Goal: Communication & Community: Answer question/provide support

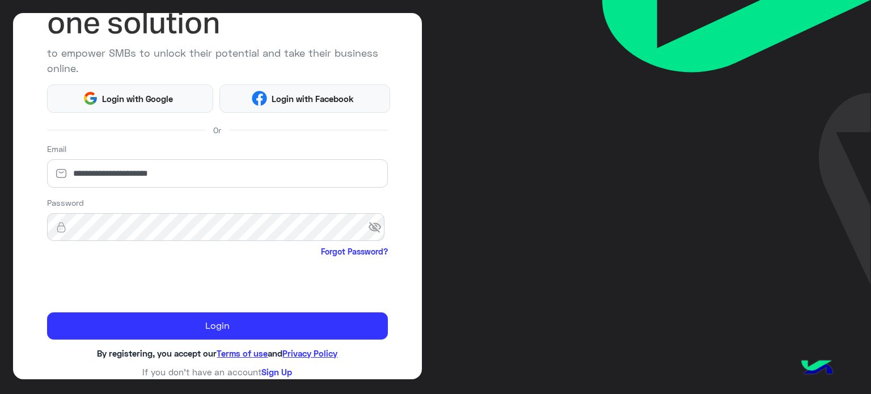
scroll to position [116, 0]
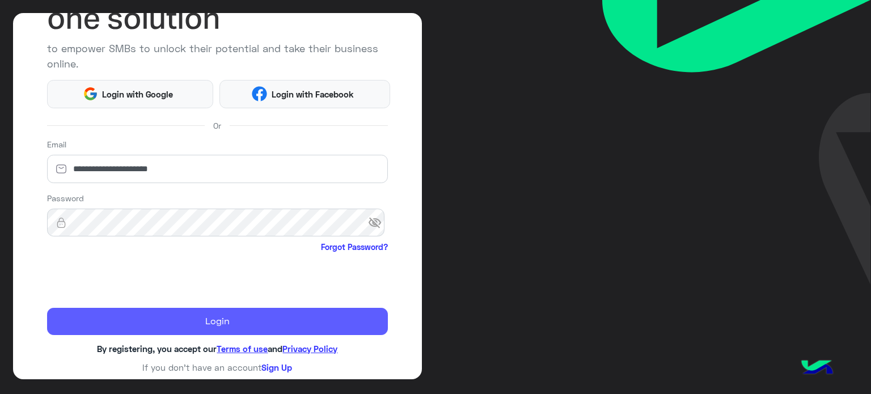
click at [190, 330] on button "Login" at bounding box center [217, 321] width 341 height 27
click at [207, 317] on button "Login" at bounding box center [217, 321] width 341 height 27
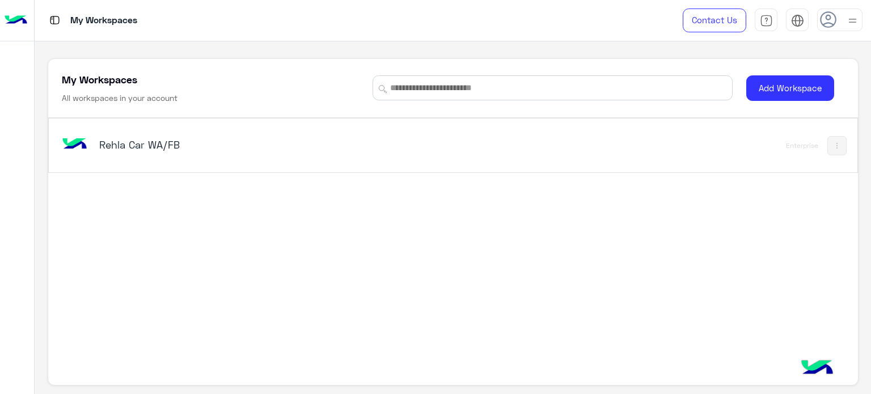
click at [221, 129] on div "Rehla Car WA/FB" at bounding box center [296, 145] width 472 height 33
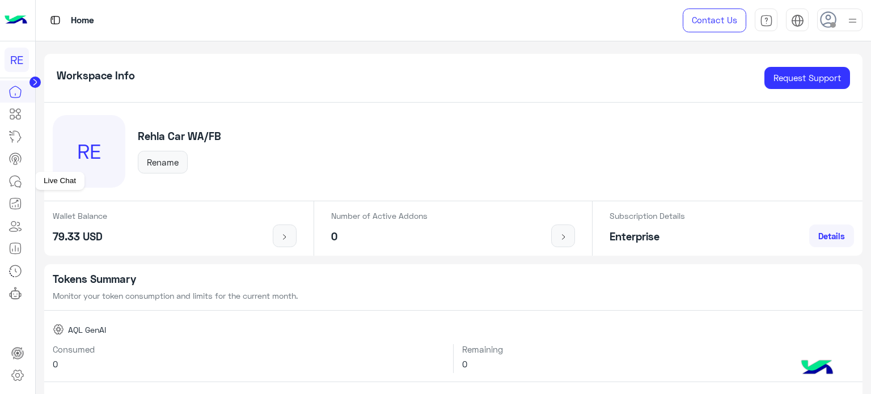
click at [10, 175] on icon at bounding box center [16, 182] width 14 height 14
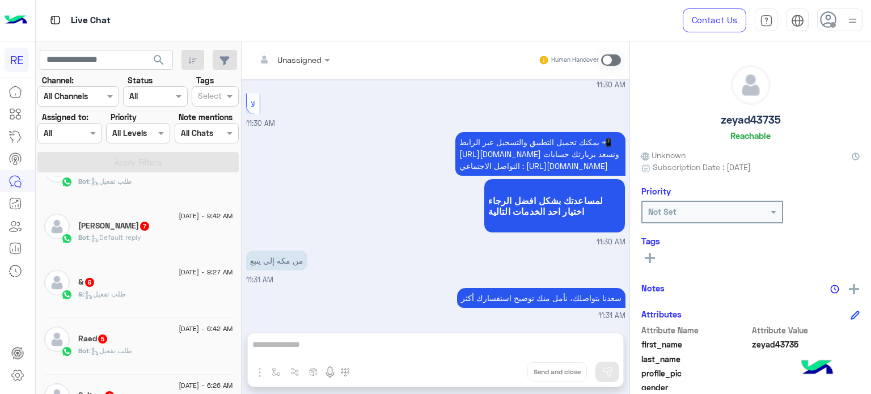
scroll to position [362, 0]
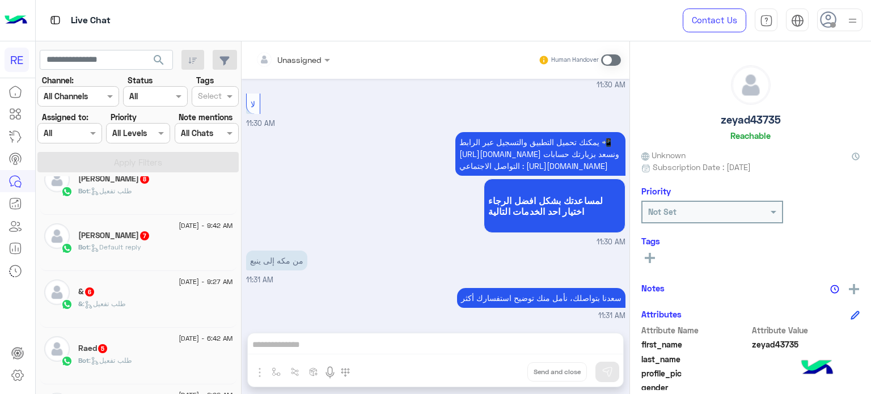
click at [607, 56] on span at bounding box center [611, 59] width 20 height 11
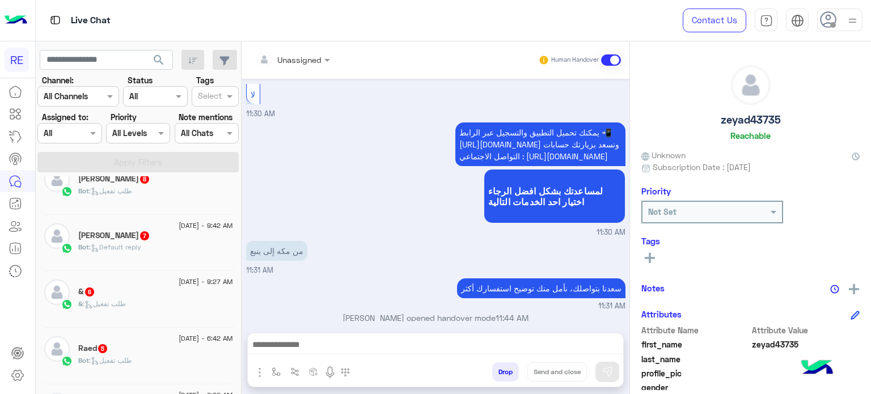
scroll to position [426, 0]
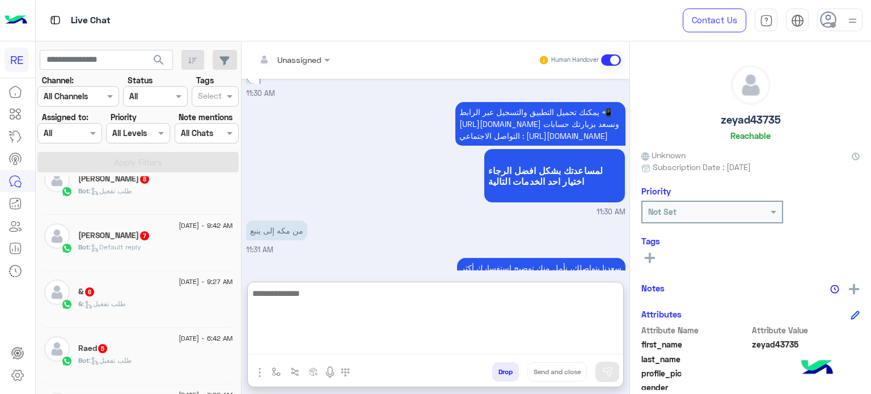
click at [429, 340] on textarea at bounding box center [435, 320] width 375 height 68
type textarea "**********"
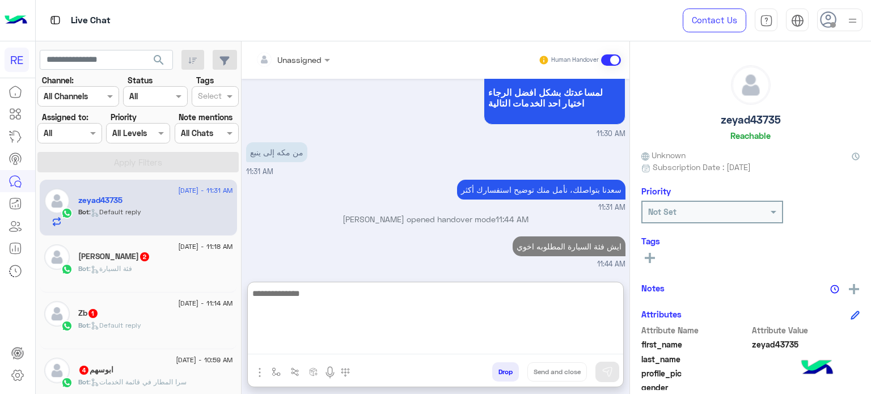
scroll to position [0, 0]
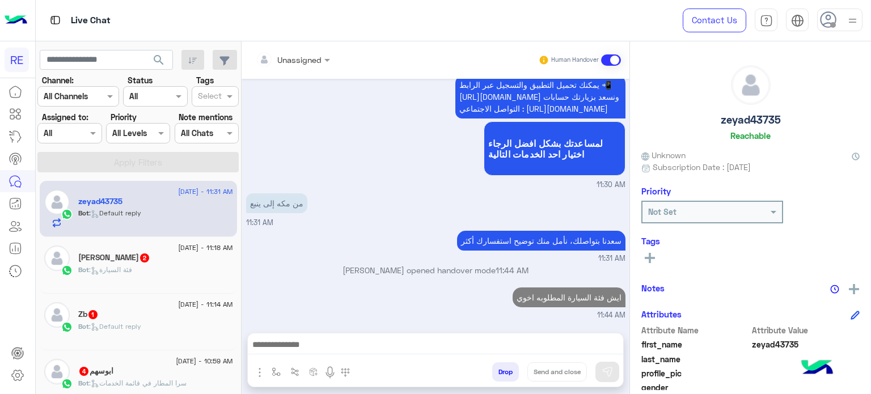
click at [120, 264] on div "[PERSON_NAME] 2" at bounding box center [155, 259] width 155 height 12
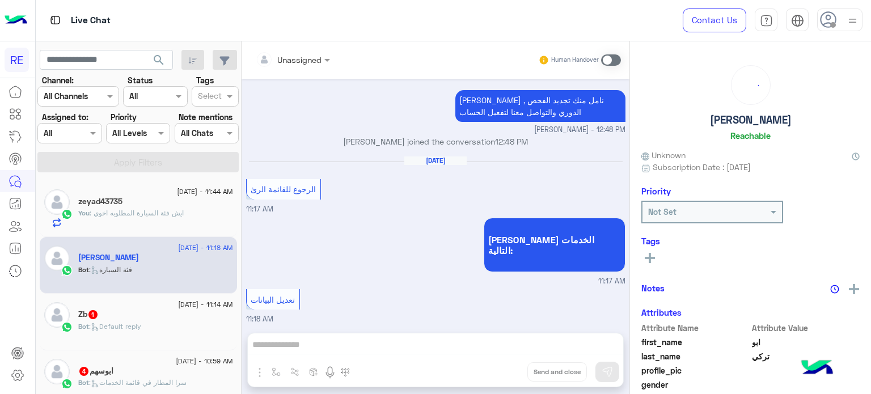
scroll to position [692, 0]
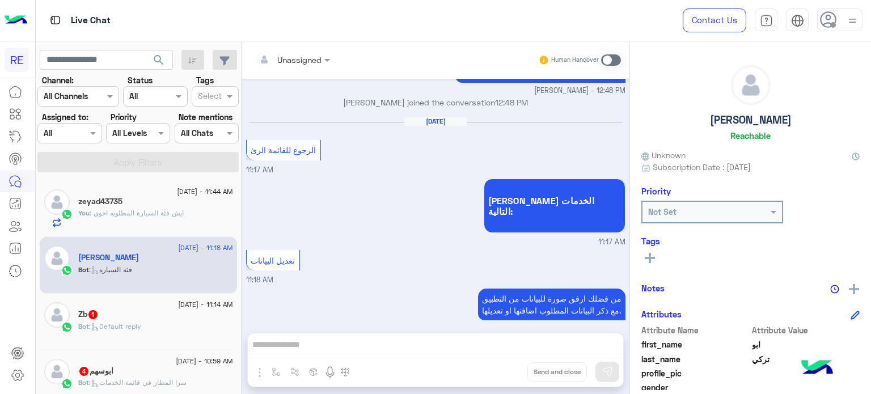
click at [146, 310] on div "Zb 1" at bounding box center [155, 316] width 155 height 12
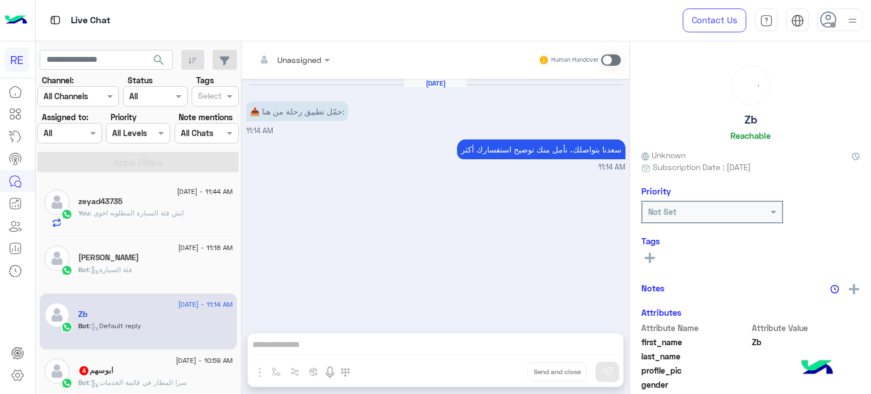
click at [140, 371] on div "ابوسهم 4" at bounding box center [155, 372] width 155 height 12
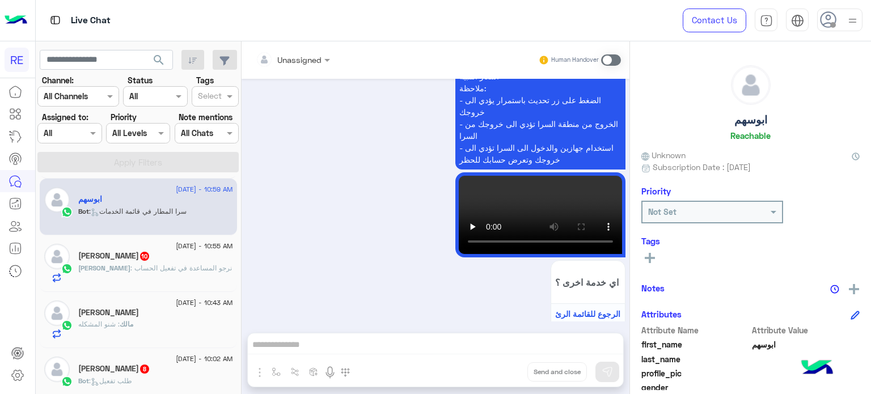
scroll to position [172, 0]
click at [186, 252] on div "[PERSON_NAME] 10" at bounding box center [155, 256] width 155 height 12
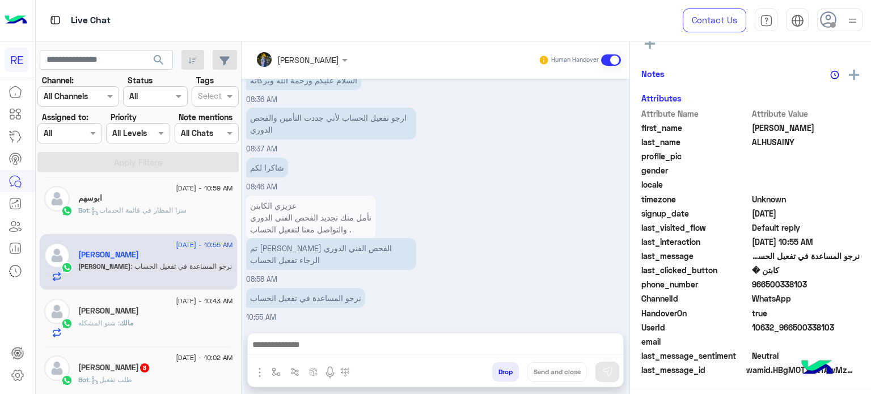
scroll to position [215, 0]
drag, startPoint x: 832, startPoint y: 328, endPoint x: 786, endPoint y: 330, distance: 46.0
click at [786, 330] on span "10632_966500338103" at bounding box center [806, 329] width 108 height 12
click at [790, 327] on span "10632_966500338103" at bounding box center [806, 329] width 108 height 12
drag, startPoint x: 790, startPoint y: 327, endPoint x: 832, endPoint y: 327, distance: 41.4
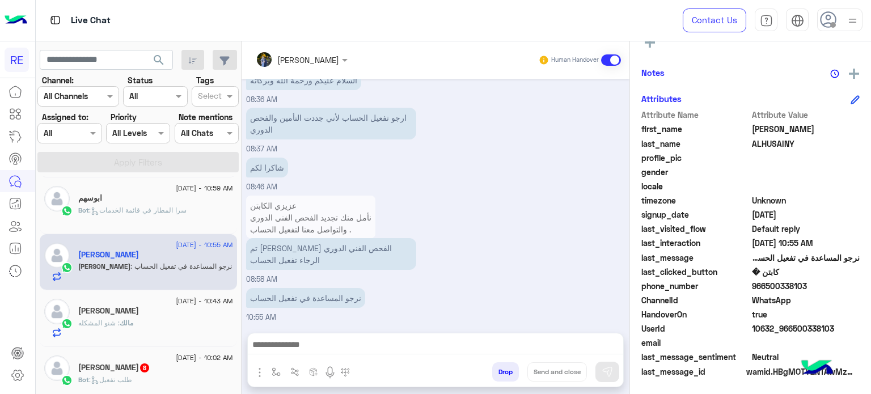
click at [832, 327] on span "10632_966500338103" at bounding box center [806, 329] width 108 height 12
copy span "500338103"
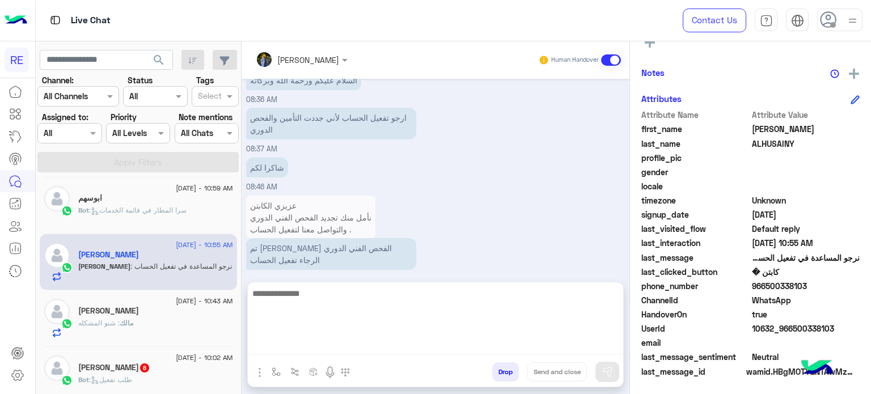
click at [425, 338] on textarea at bounding box center [435, 320] width 375 height 68
type textarea "**********"
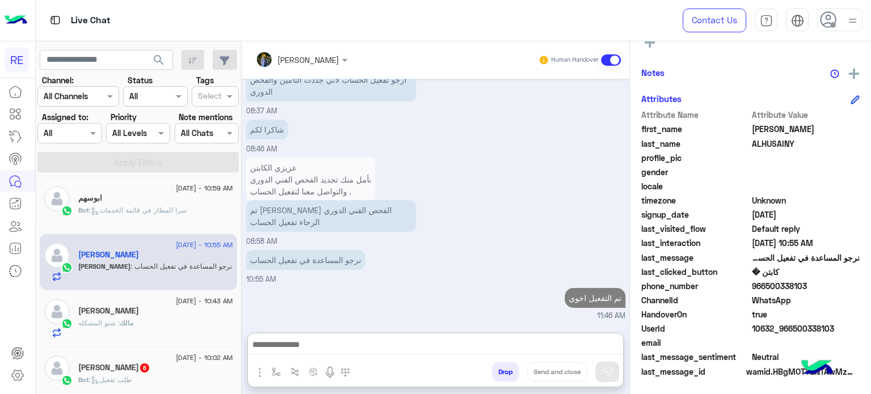
click at [116, 312] on h5 "[PERSON_NAME]" at bounding box center [108, 311] width 61 height 10
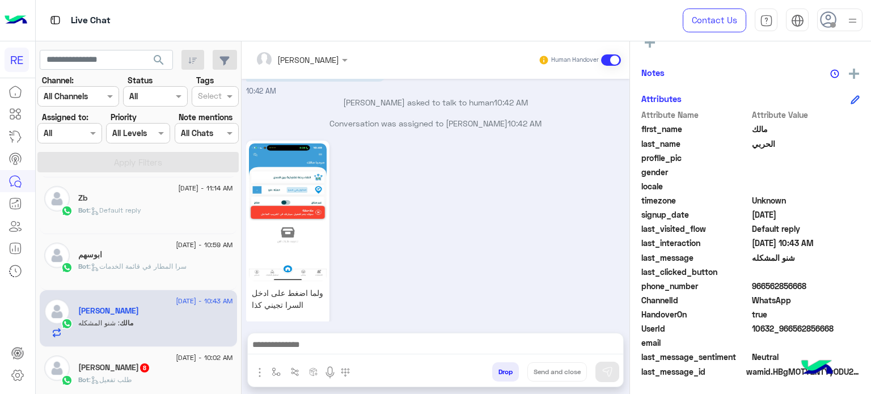
scroll to position [519, 0]
drag, startPoint x: 805, startPoint y: 284, endPoint x: 762, endPoint y: 290, distance: 43.0
click at [762, 290] on span "966562856668" at bounding box center [806, 286] width 108 height 12
copy span "562856668"
